Goal: Task Accomplishment & Management: Use online tool/utility

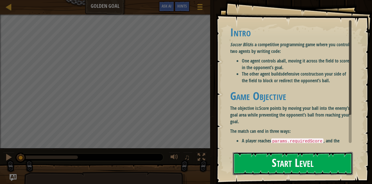
click at [319, 168] on button "Start Level" at bounding box center [293, 163] width 120 height 23
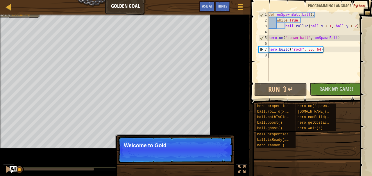
scroll to position [3, 0]
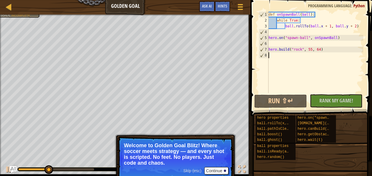
click at [251, 63] on span at bounding box center [312, 49] width 126 height 133
click at [306, 68] on div "def onSpawnBall ( ball ) : while True : ball . rollTo ( ball . x + 1 , ball . y…" at bounding box center [315, 58] width 96 height 93
click at [277, 64] on div "def onSpawnBall ( ball ) : while True : ball . rollTo ( ball . x + 1 , ball . y…" at bounding box center [315, 58] width 96 height 93
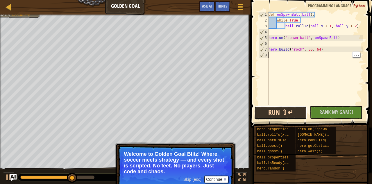
click at [282, 110] on button "Run ⇧↵" at bounding box center [280, 112] width 53 height 13
click at [286, 116] on button "Run ⇧↵" at bounding box center [280, 112] width 53 height 13
click at [283, 115] on button "Run ⇧↵" at bounding box center [280, 112] width 53 height 13
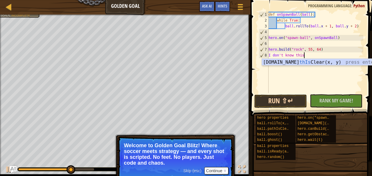
scroll to position [0, 0]
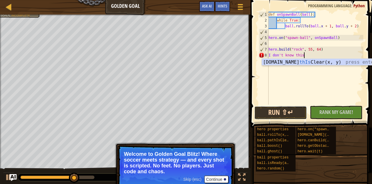
click at [275, 115] on button "Run ⇧↵" at bounding box center [280, 112] width 53 height 13
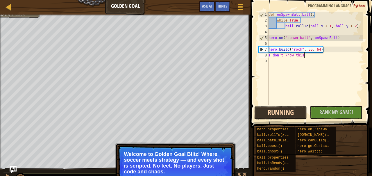
scroll to position [3, 3]
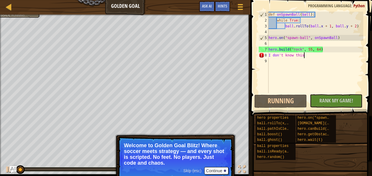
click at [273, 58] on div "def onSpawnBall ( ball ) : while True : ball . rollTo ( ball . x + 1 , ball . y…" at bounding box center [315, 58] width 96 height 93
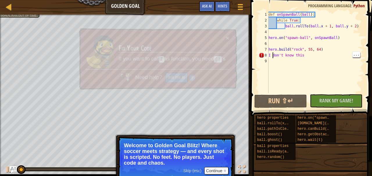
click at [305, 56] on div "def onSpawnBall ( ball ) : while True : ball . rollTo ( ball . x + 1 , ball . y…" at bounding box center [315, 58] width 96 height 93
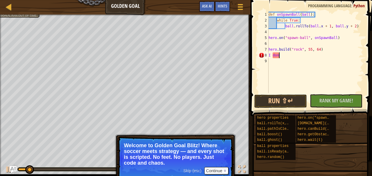
scroll to position [3, 0]
type textarea "I"
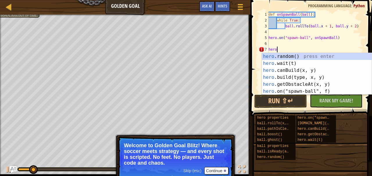
type textarea "h"
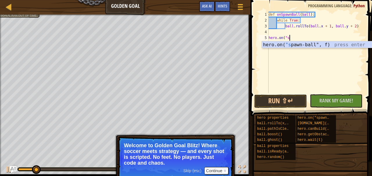
click at [307, 47] on div "hero.on( "s pawn-ball", f) press enter" at bounding box center [317, 51] width 110 height 21
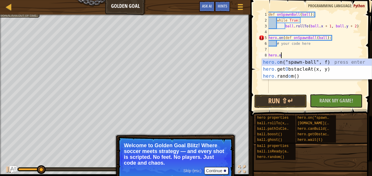
scroll to position [3, 0]
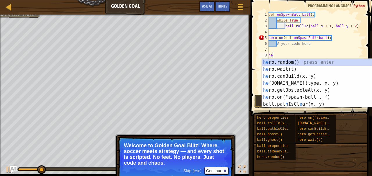
type textarea "h"
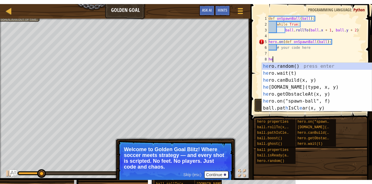
scroll to position [3, 0]
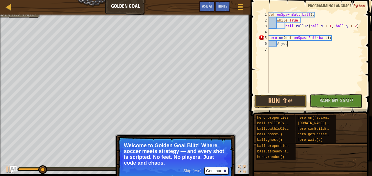
type textarea "#"
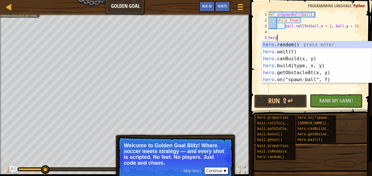
type textarea "h"
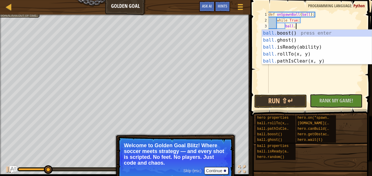
type textarea "b"
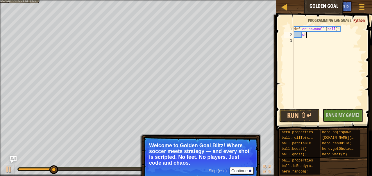
type textarea "w"
type textarea "d"
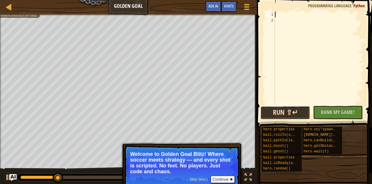
click at [289, 111] on button "Run ⇧↵" at bounding box center [285, 112] width 50 height 13
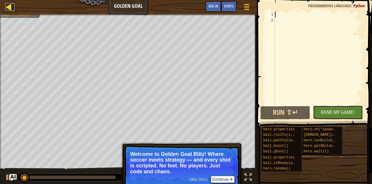
click at [13, 6] on link "Ladder" at bounding box center [13, 7] width 3 height 8
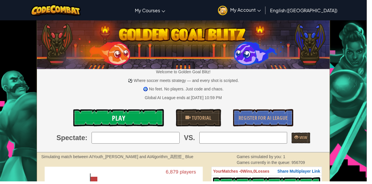
click at [106, 121] on link "Play" at bounding box center [120, 119] width 92 height 17
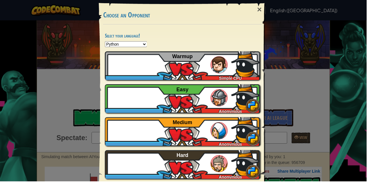
scroll to position [21, 0]
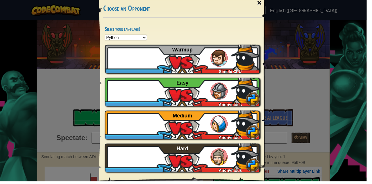
click at [268, 5] on div "×" at bounding box center [263, 2] width 13 height 17
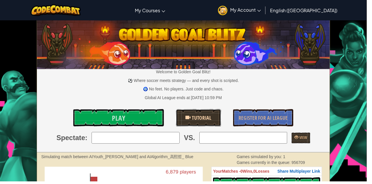
click at [206, 125] on link "Tutorial" at bounding box center [201, 119] width 46 height 17
click at [132, 118] on link "Play" at bounding box center [120, 119] width 92 height 17
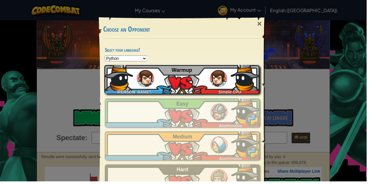
click at [212, 84] on div "[PERSON_NAME].[PERSON_NAME]+gplus Simple CPU Warmup" at bounding box center [185, 80] width 158 height 29
